Goal: Transaction & Acquisition: Download file/media

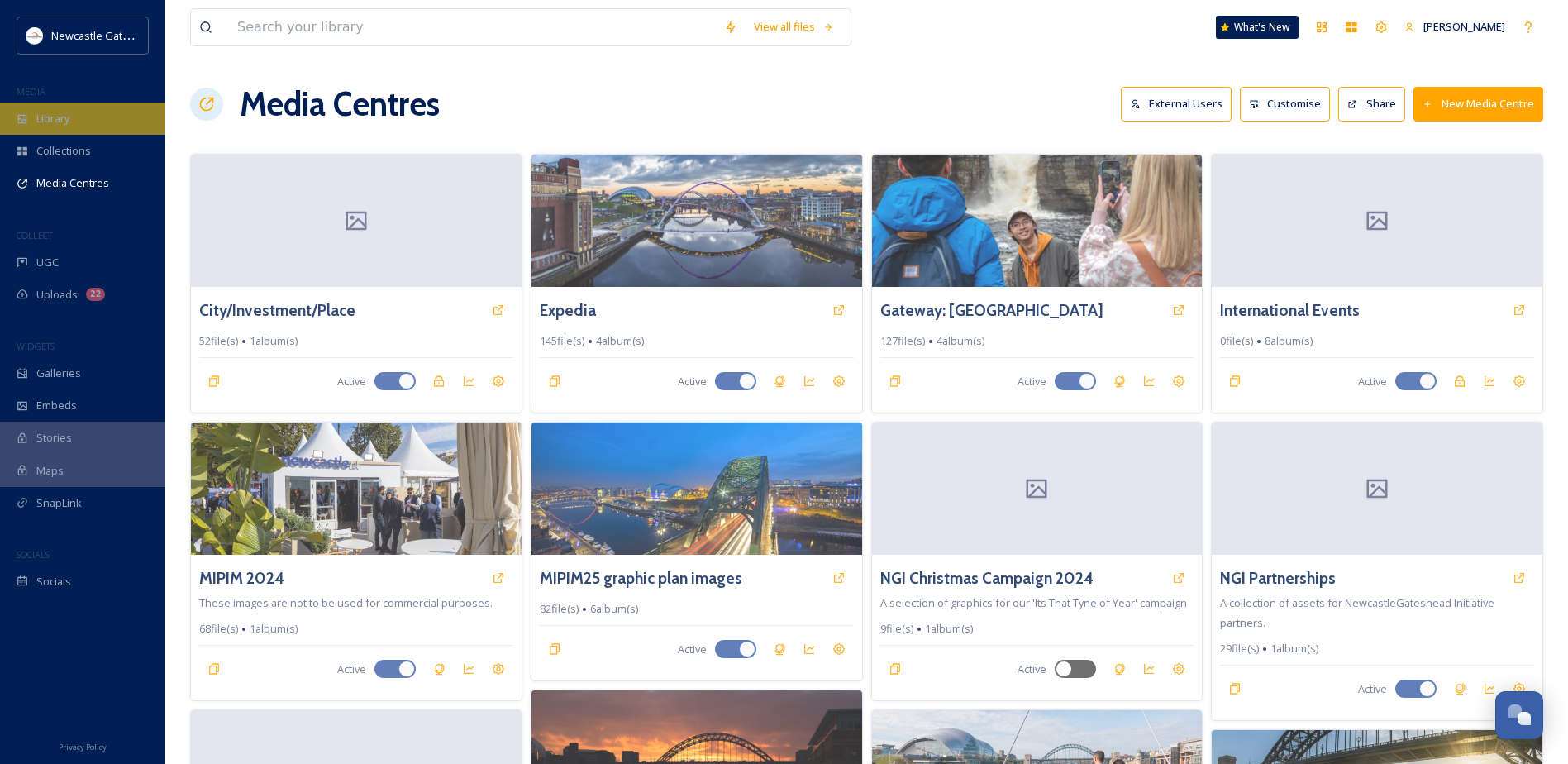
click at [57, 118] on span "Library" at bounding box center [53, 119] width 33 height 15
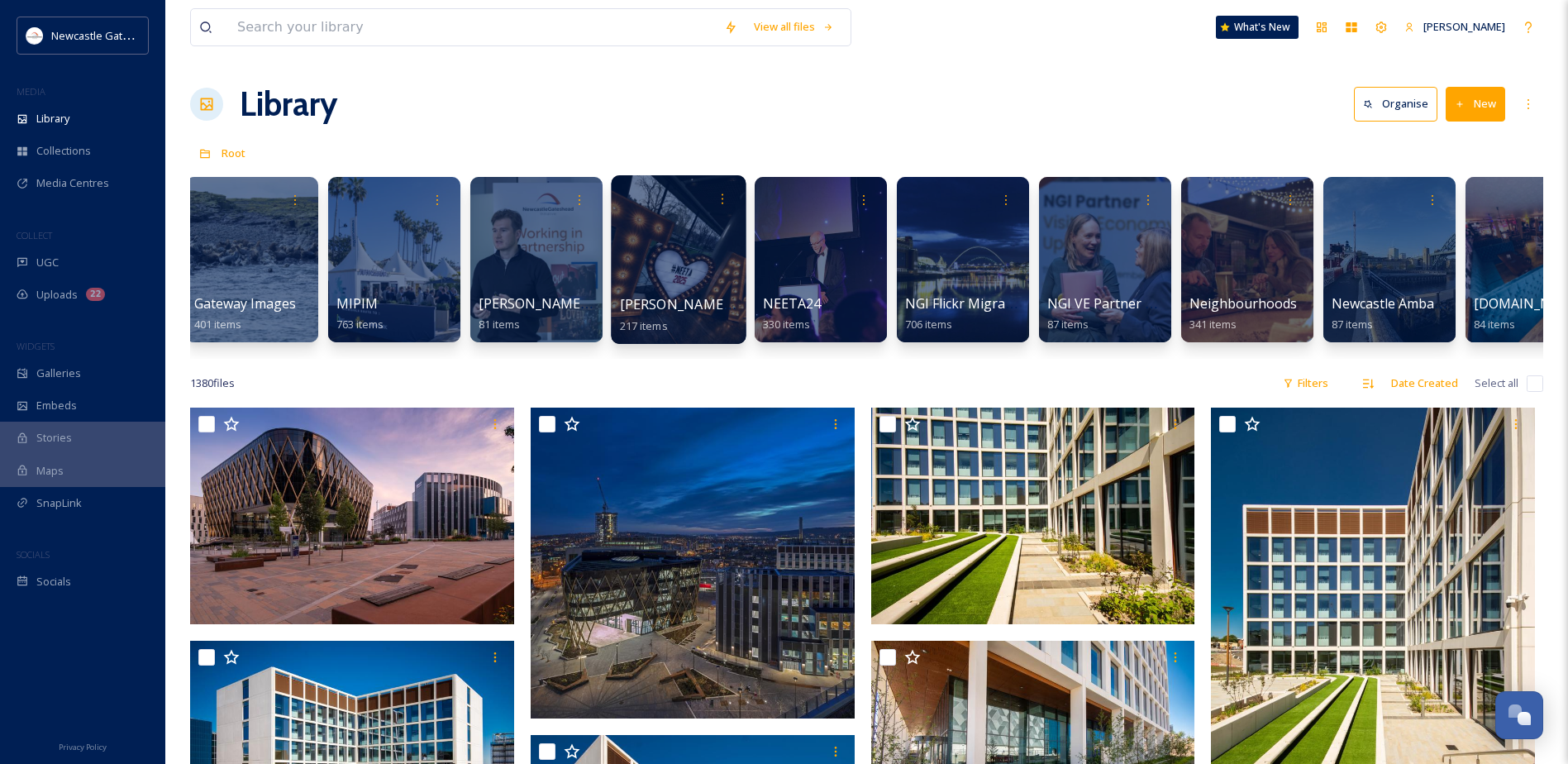
scroll to position [0, 1391]
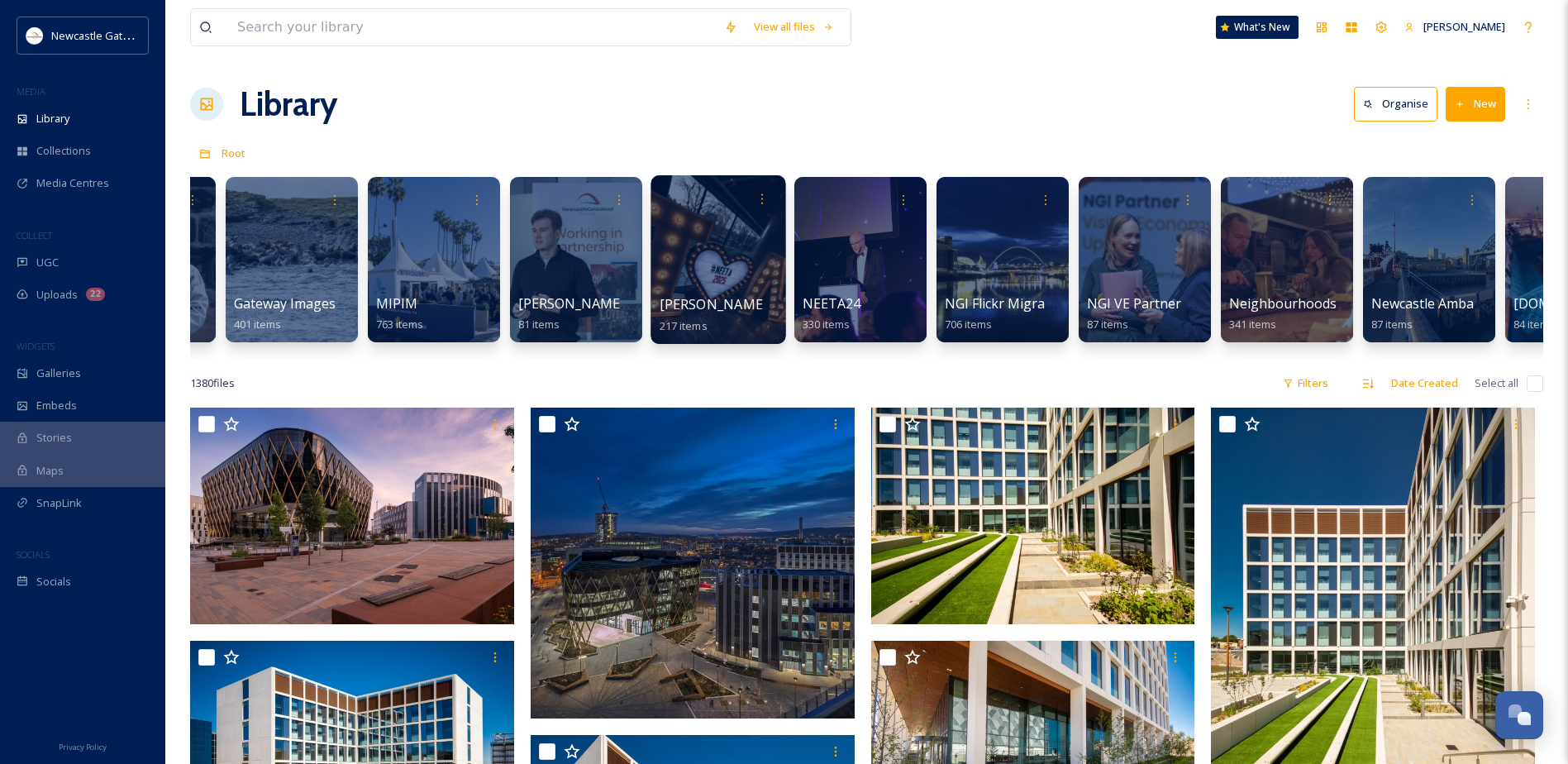
click at [749, 253] on div at bounding box center [718, 259] width 135 height 169
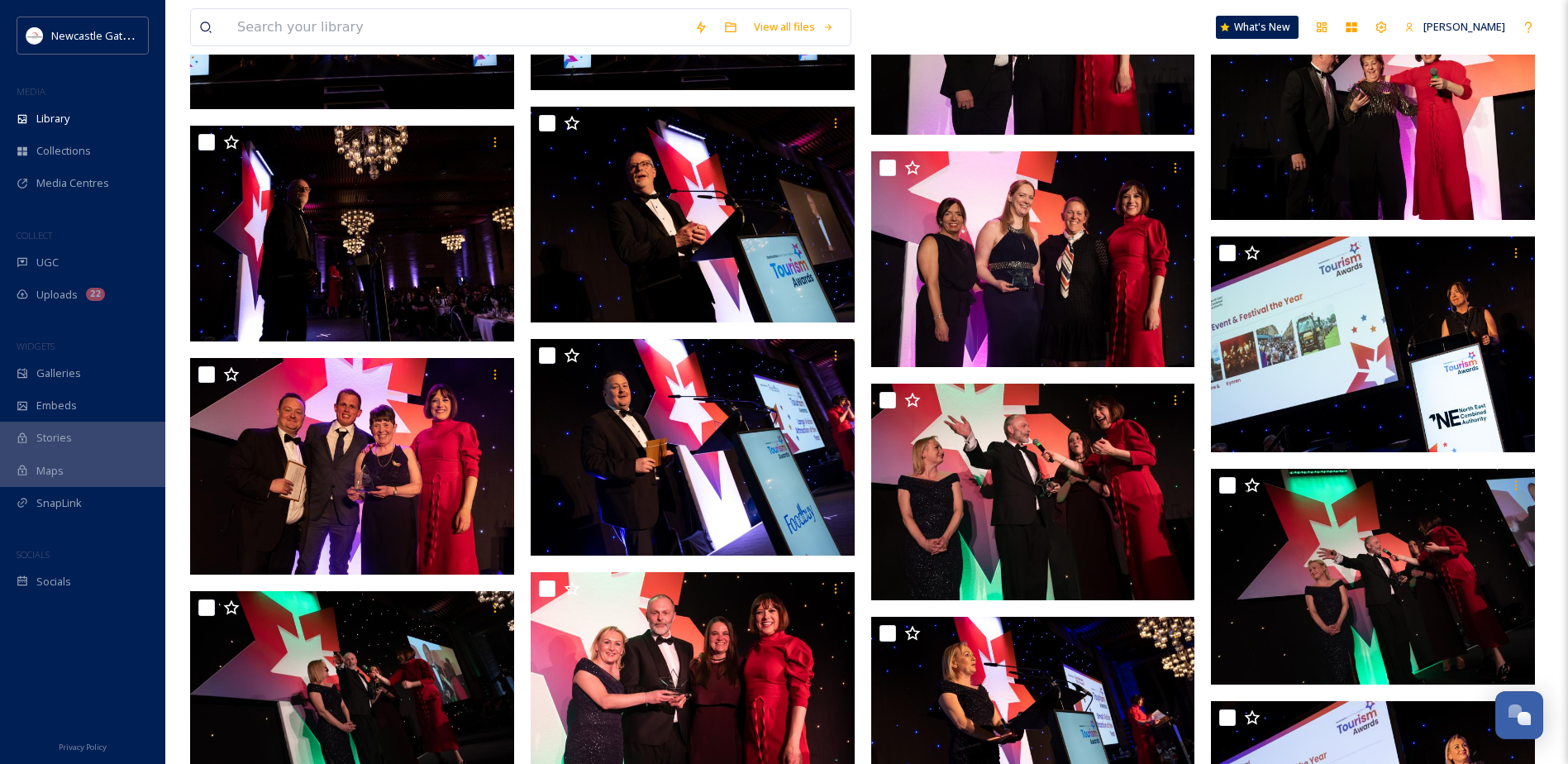
scroll to position [8608, 0]
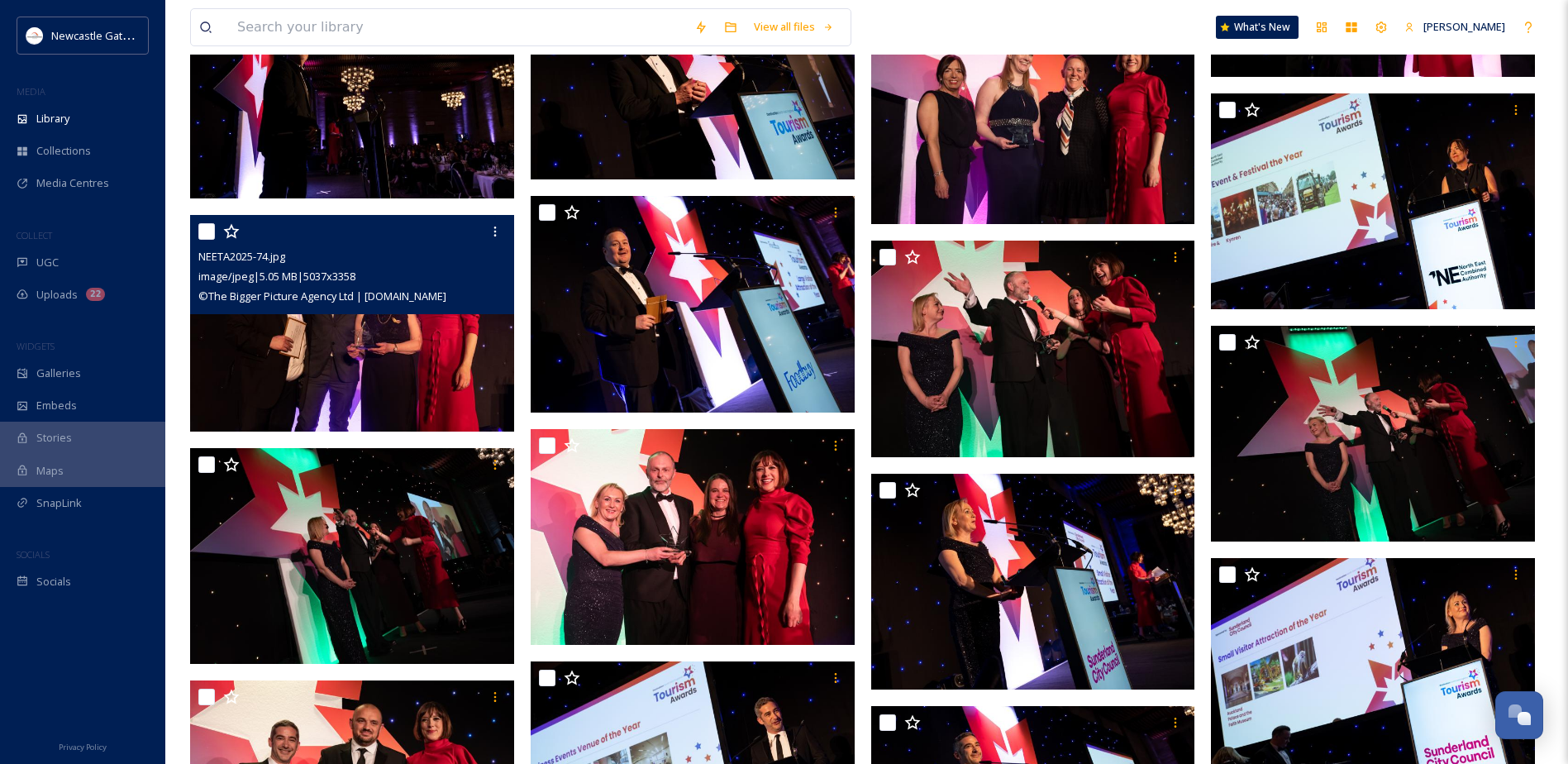
click at [392, 368] on img at bounding box center [353, 324] width 324 height 217
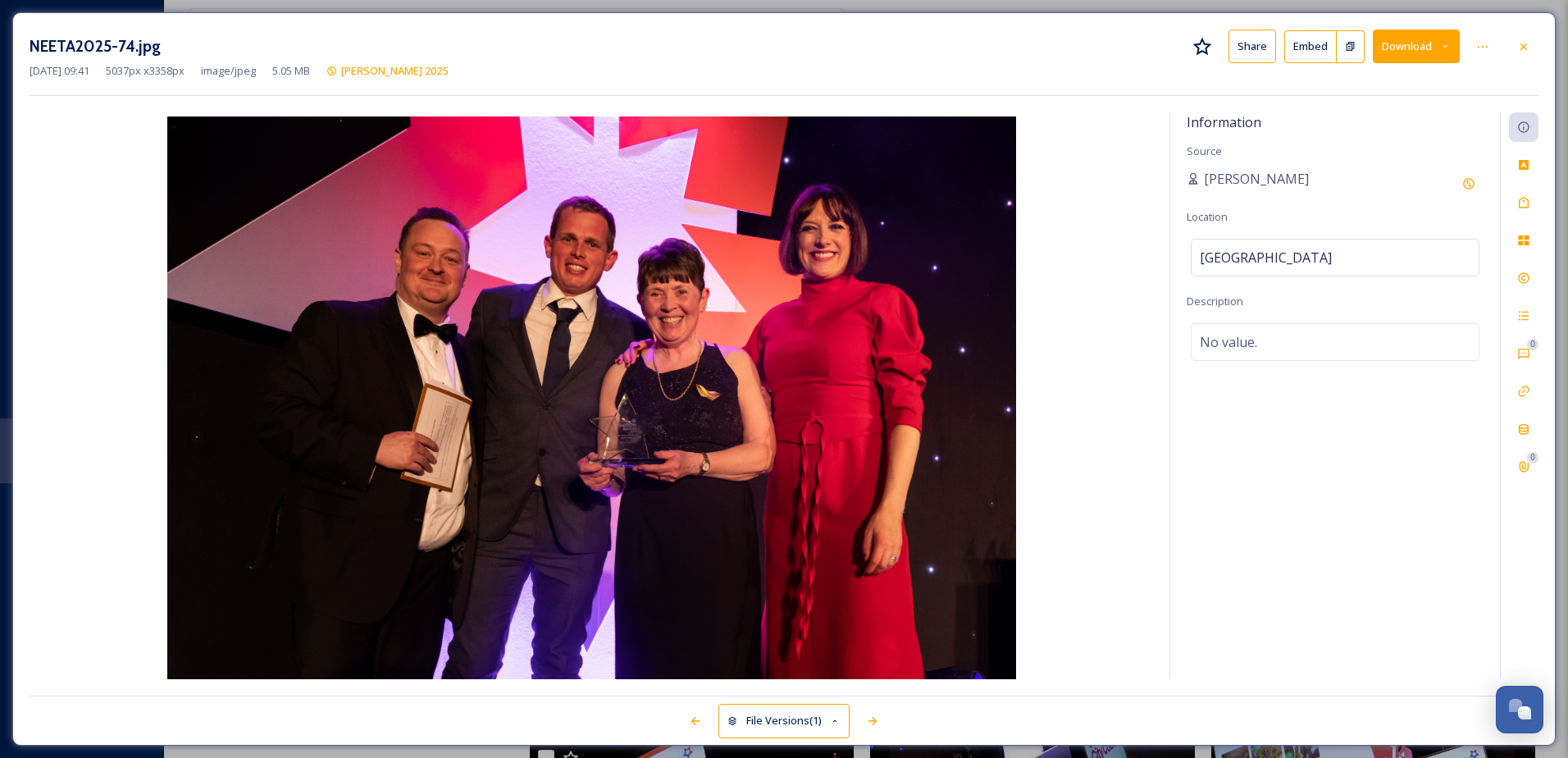
click at [1440, 43] on icon at bounding box center [1446, 46] width 11 height 11
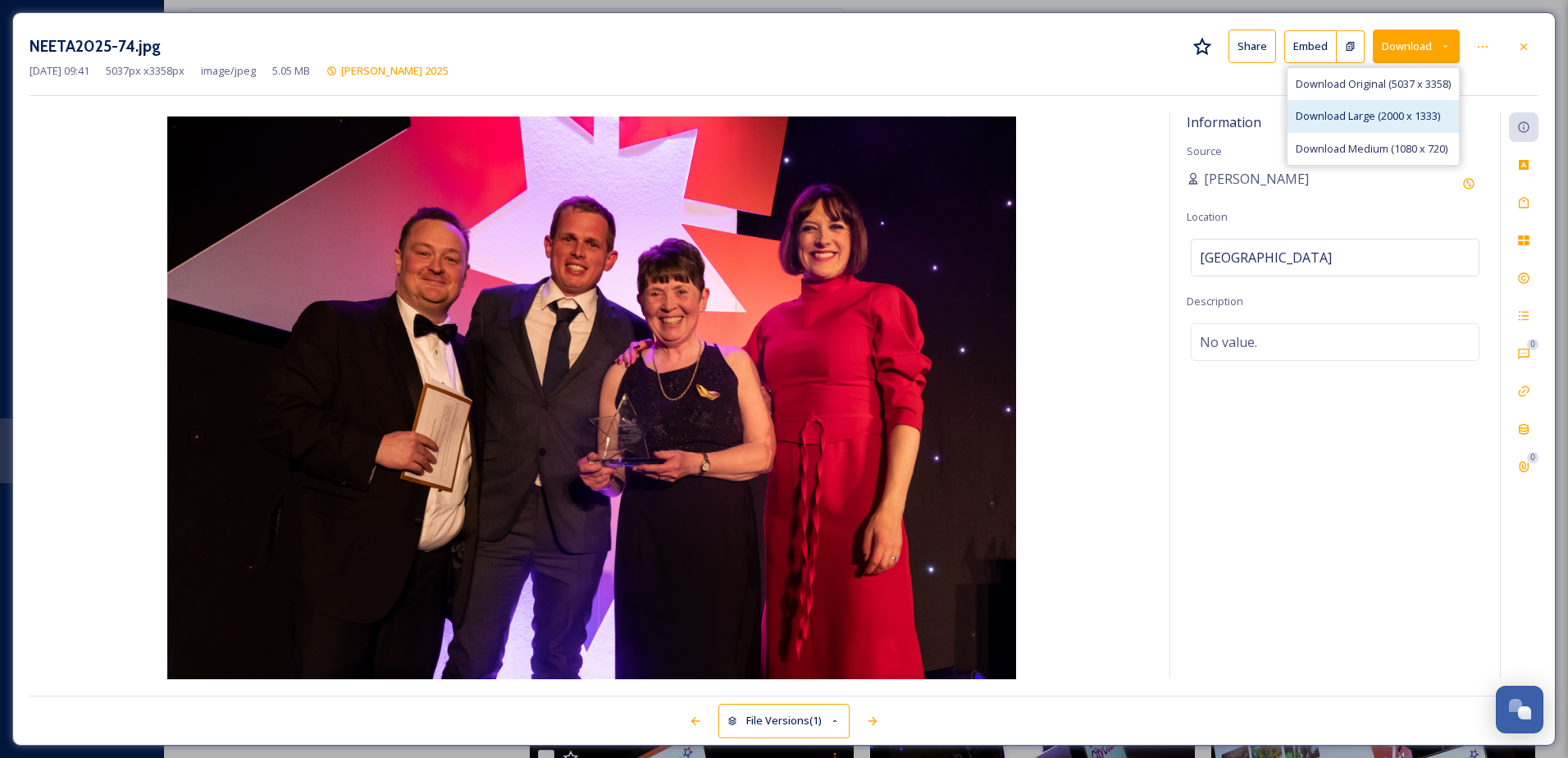
click at [1380, 115] on span "Download Large (2000 x 1333)" at bounding box center [1368, 116] width 145 height 15
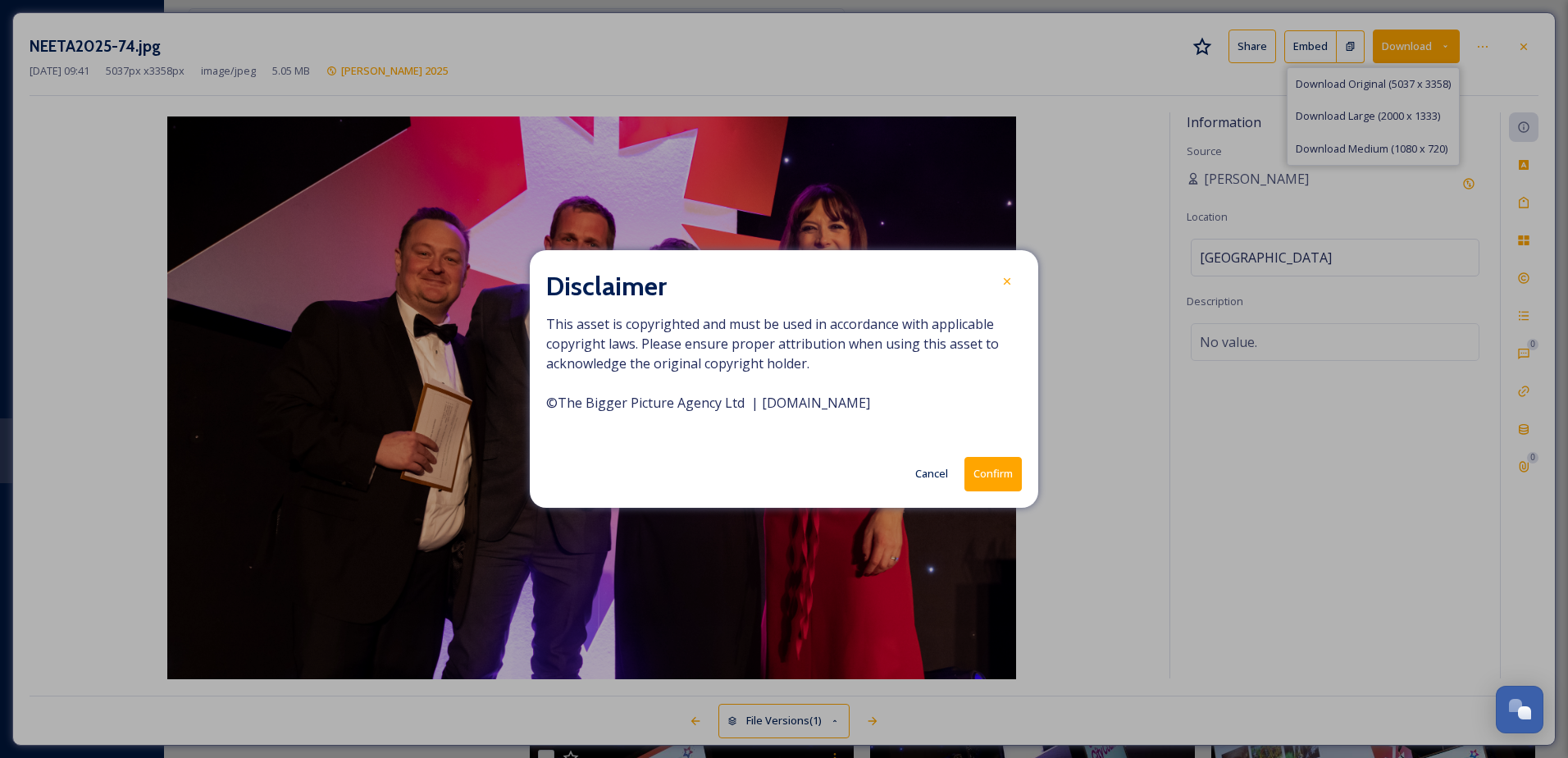
click at [989, 477] on button "Confirm" at bounding box center [994, 473] width 58 height 33
